Goal: Use online tool/utility: Use online tool/utility

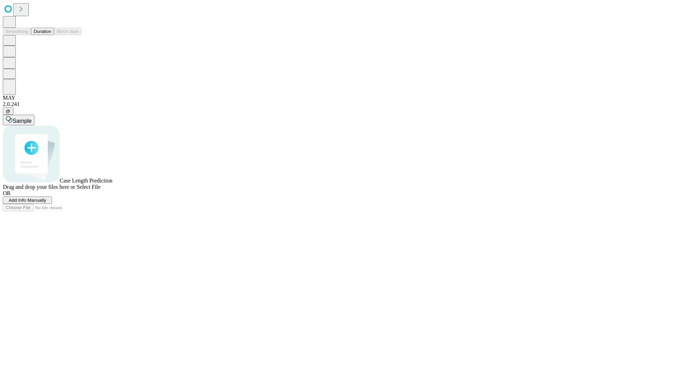
click at [51, 35] on button "Duration" at bounding box center [42, 31] width 23 height 7
click at [46, 203] on span "Add Info Manually" at bounding box center [28, 200] width 38 height 5
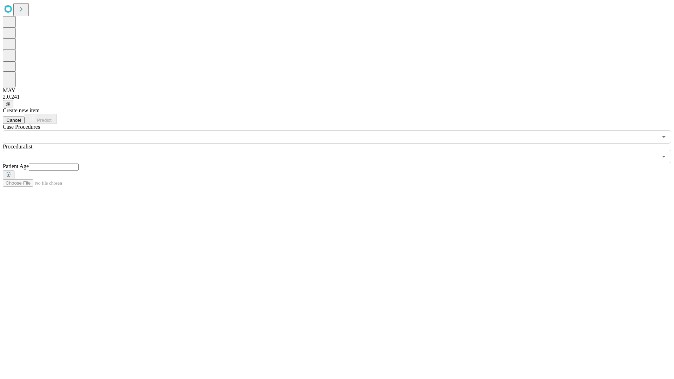
click at [79, 164] on input "text" at bounding box center [54, 167] width 50 height 7
type input "**"
click at [342, 150] on input "text" at bounding box center [330, 156] width 655 height 13
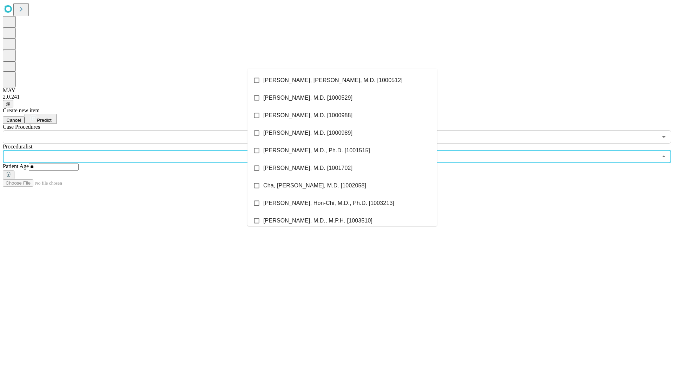
click at [342, 80] on li "[PERSON_NAME], [PERSON_NAME], M.D. [1000512]" at bounding box center [342, 81] width 190 height 18
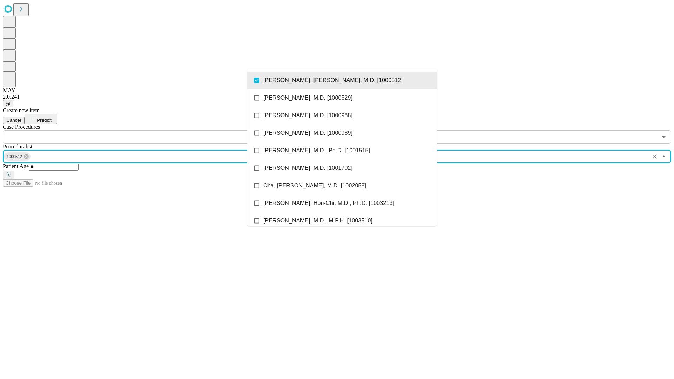
click at [147, 130] on input "text" at bounding box center [330, 136] width 655 height 13
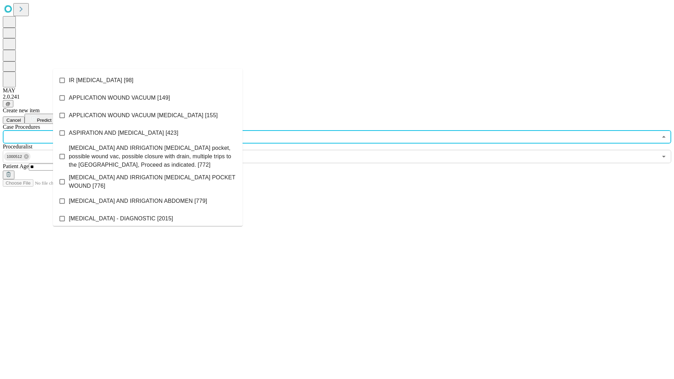
click at [148, 80] on li "IR [MEDICAL_DATA] [98]" at bounding box center [148, 81] width 190 height 18
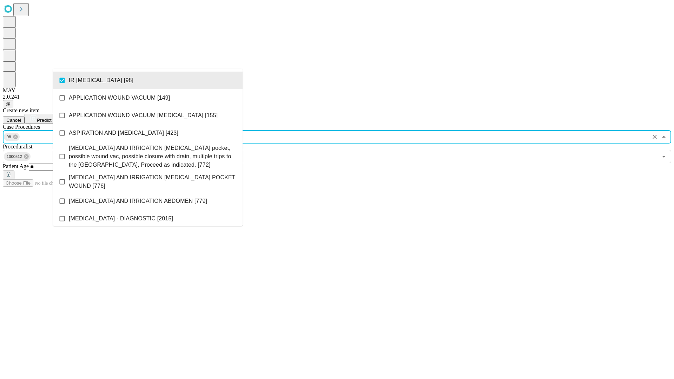
click at [51, 118] on span "Predict" at bounding box center [44, 120] width 14 height 5
